Goal: Transaction & Acquisition: Purchase product/service

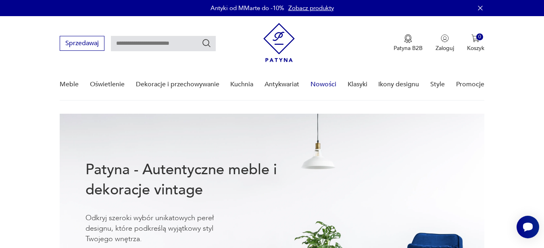
click at [318, 83] on link "Nowości" at bounding box center [323, 84] width 26 height 31
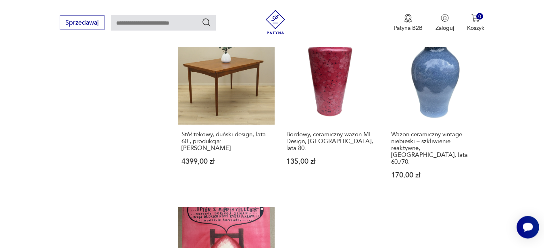
scroll to position [1130, 0]
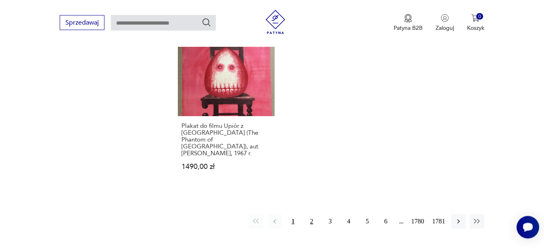
click at [310, 214] on button "2" at bounding box center [311, 221] width 15 height 15
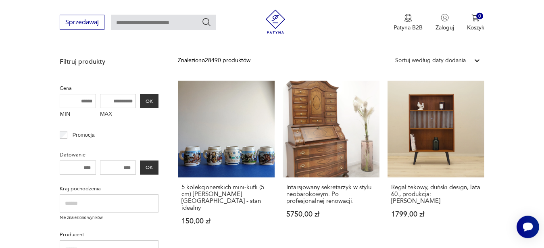
scroll to position [169, 0]
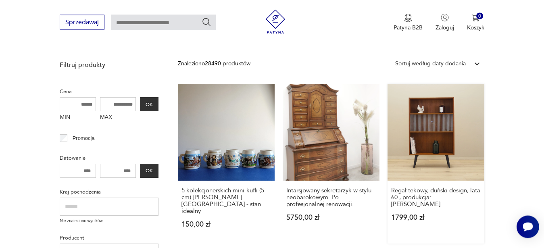
click at [452, 169] on link "Regał tekowy, duński design, lata 60., produkcja: [PERSON_NAME] 1799,00 zł" at bounding box center [435, 164] width 97 height 160
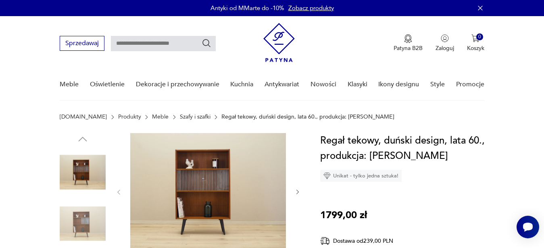
click at [247, 208] on img at bounding box center [208, 191] width 156 height 117
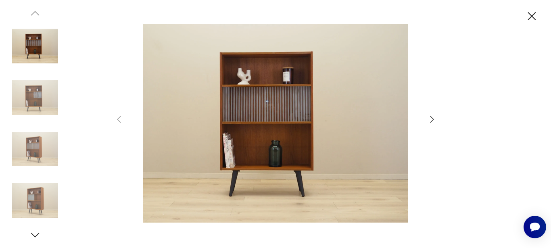
click at [431, 119] on icon "button" at bounding box center [432, 119] width 10 height 10
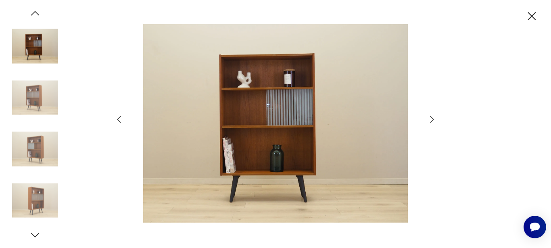
click at [431, 119] on icon "button" at bounding box center [432, 119] width 10 height 10
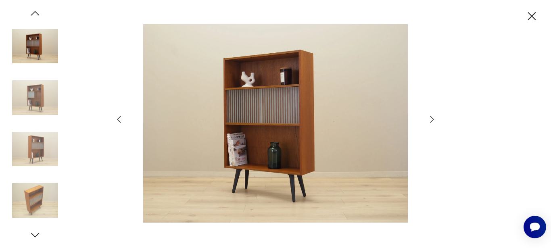
click at [431, 119] on icon "button" at bounding box center [432, 119] width 10 height 10
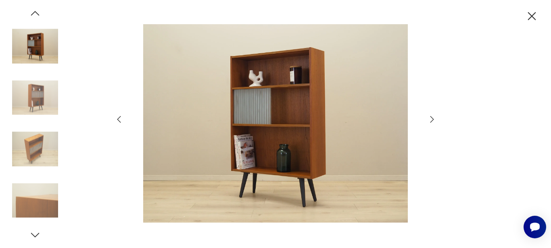
click at [431, 119] on icon "button" at bounding box center [432, 119] width 10 height 10
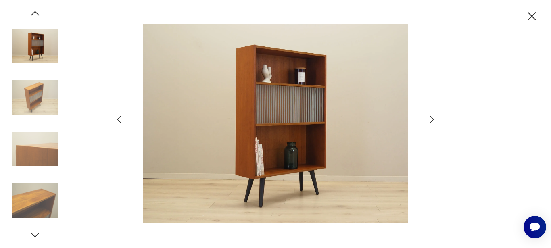
click at [431, 119] on icon "button" at bounding box center [432, 119] width 10 height 10
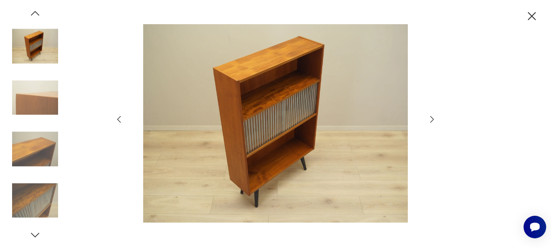
click at [431, 119] on icon "button" at bounding box center [432, 119] width 10 height 10
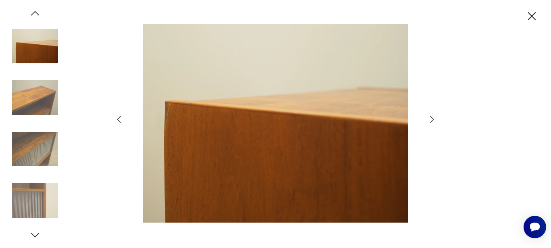
click at [431, 119] on icon "button" at bounding box center [432, 119] width 10 height 10
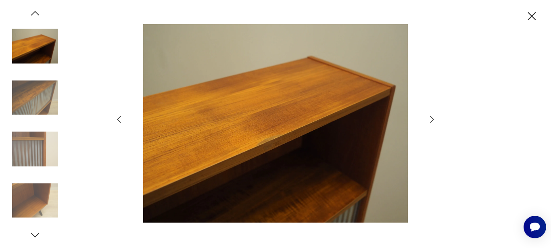
click at [431, 119] on icon "button" at bounding box center [432, 119] width 10 height 10
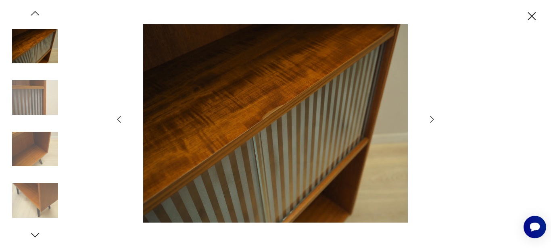
click at [431, 119] on icon "button" at bounding box center [432, 119] width 10 height 10
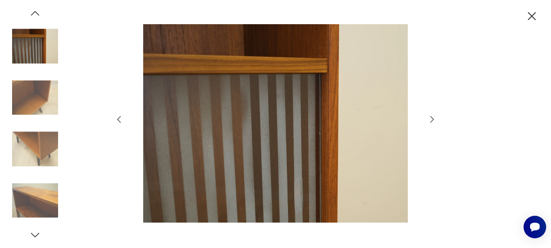
click at [431, 119] on icon "button" at bounding box center [432, 119] width 10 height 10
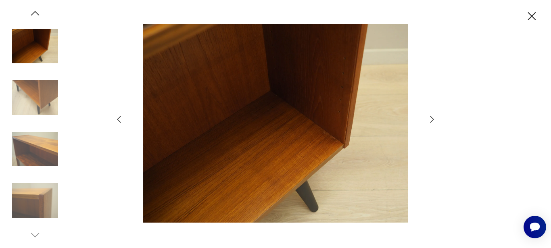
click at [431, 119] on icon "button" at bounding box center [432, 119] width 10 height 10
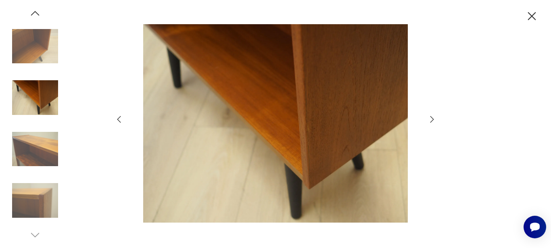
click at [431, 119] on icon "button" at bounding box center [432, 119] width 10 height 10
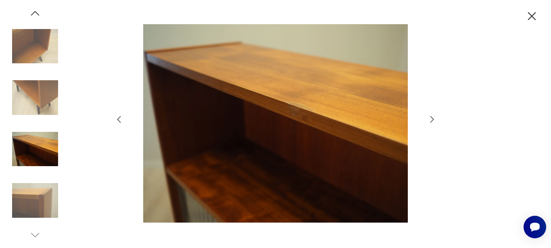
click at [431, 119] on icon "button" at bounding box center [432, 119] width 10 height 10
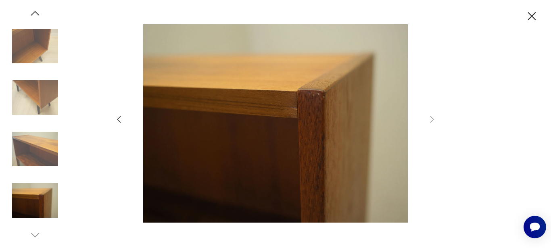
click at [114, 121] on icon "button" at bounding box center [119, 119] width 10 height 10
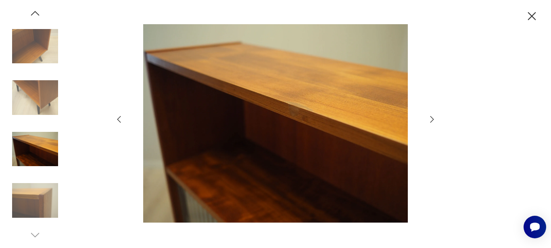
click at [533, 21] on icon "button" at bounding box center [531, 16] width 14 height 14
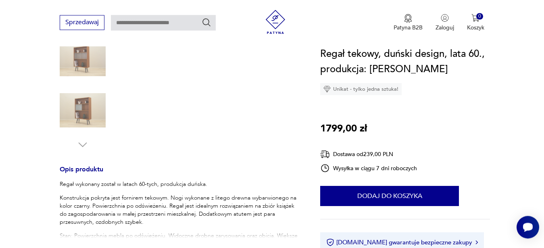
scroll to position [234, 0]
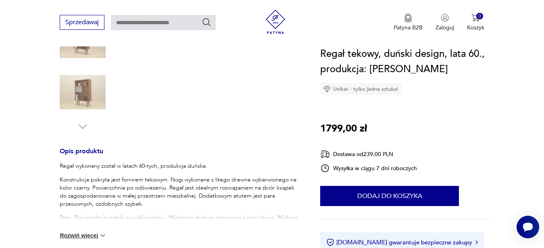
click at [72, 236] on button "Rozwiń więcej" at bounding box center [83, 235] width 47 height 8
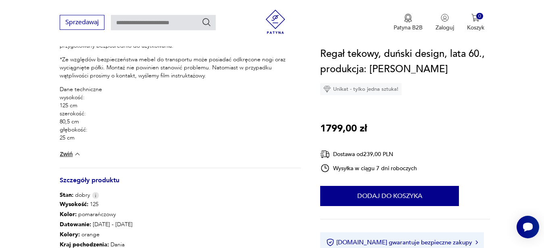
scroll to position [610, 0]
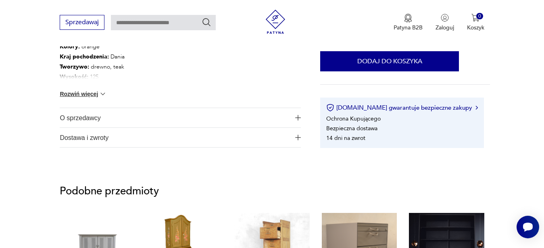
click at [296, 117] on img "button" at bounding box center [298, 118] width 6 height 6
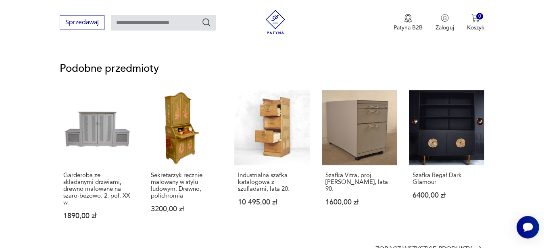
scroll to position [798, 0]
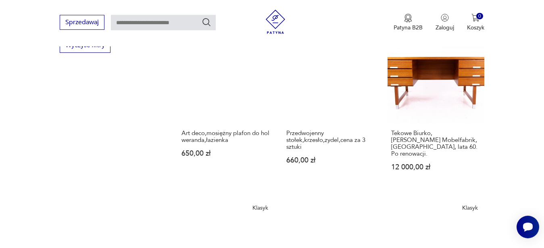
scroll to position [587, 0]
